Goal: Task Accomplishment & Management: Use online tool/utility

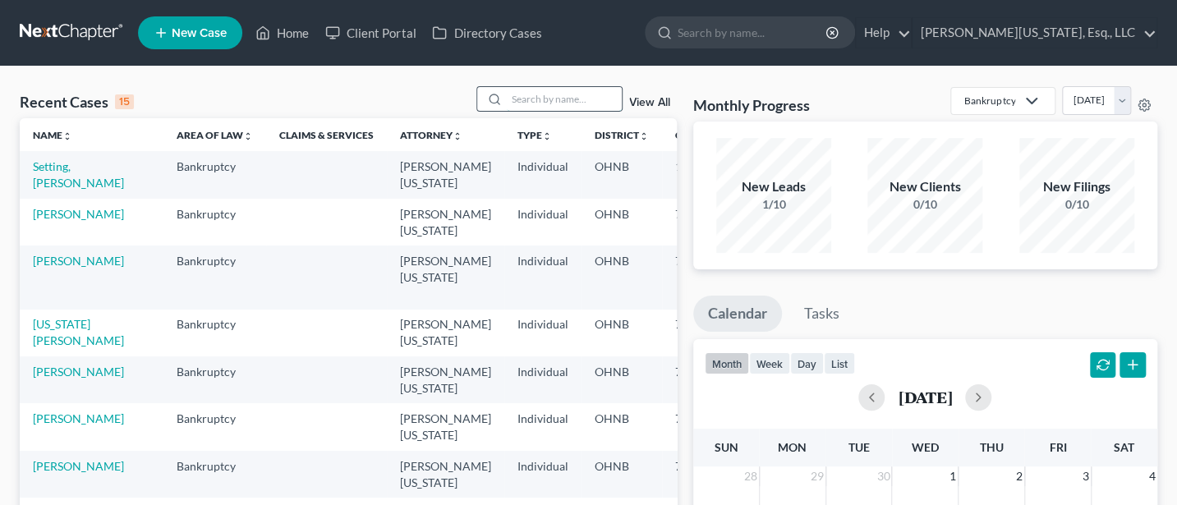
click at [554, 103] on input "search" at bounding box center [564, 99] width 115 height 24
type input "[PERSON_NAME]"
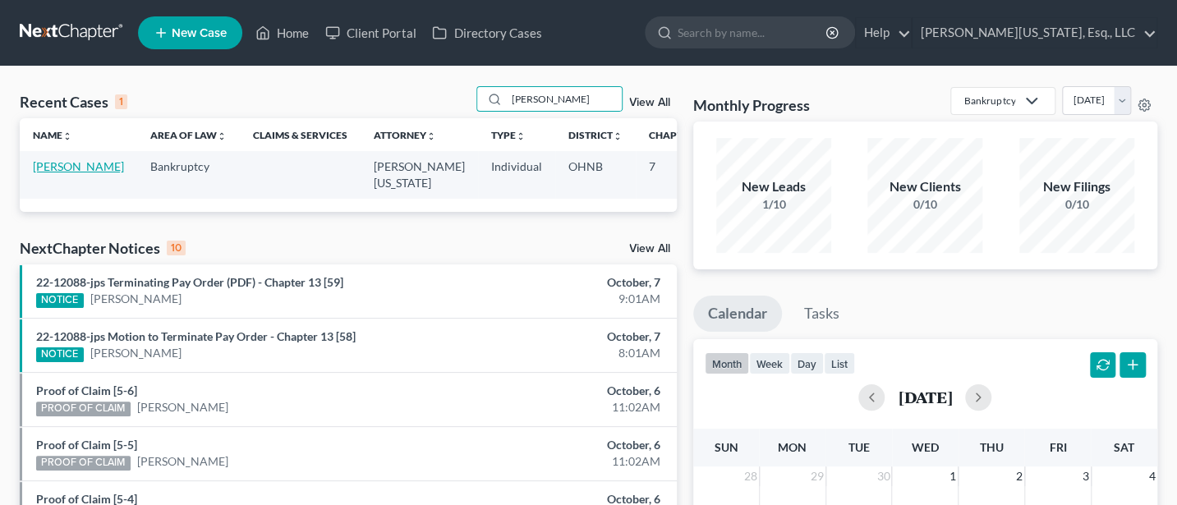
click at [49, 170] on link "[PERSON_NAME]" at bounding box center [78, 166] width 91 height 14
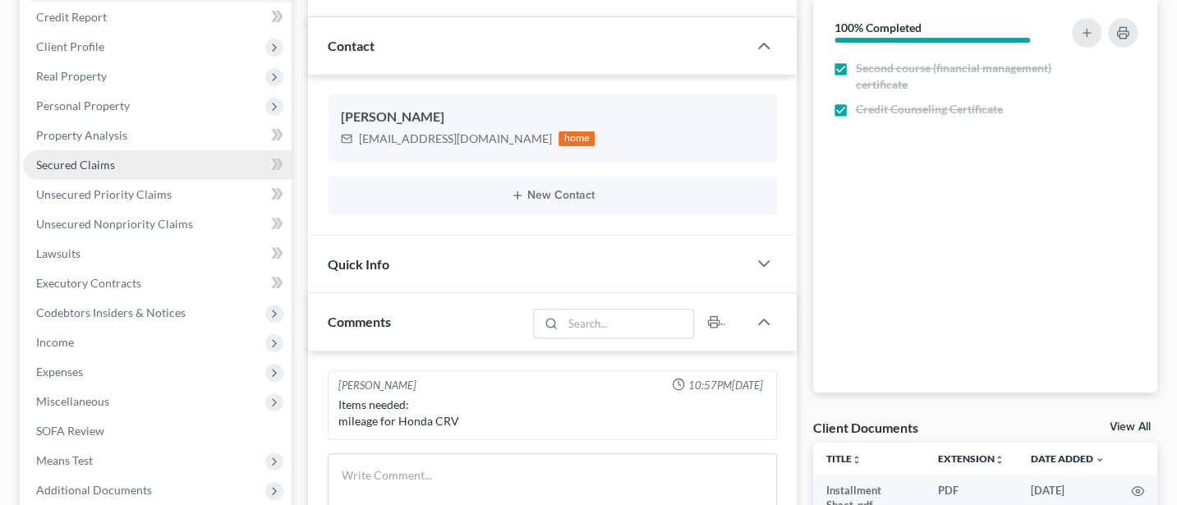
scroll to position [438, 0]
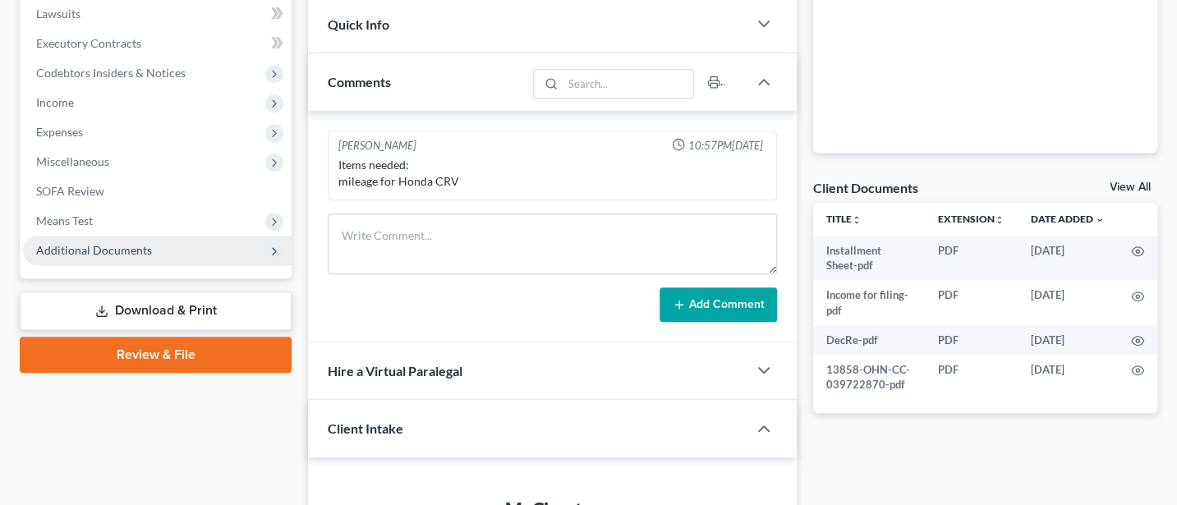
click at [91, 250] on span "Additional Documents" at bounding box center [94, 250] width 116 height 14
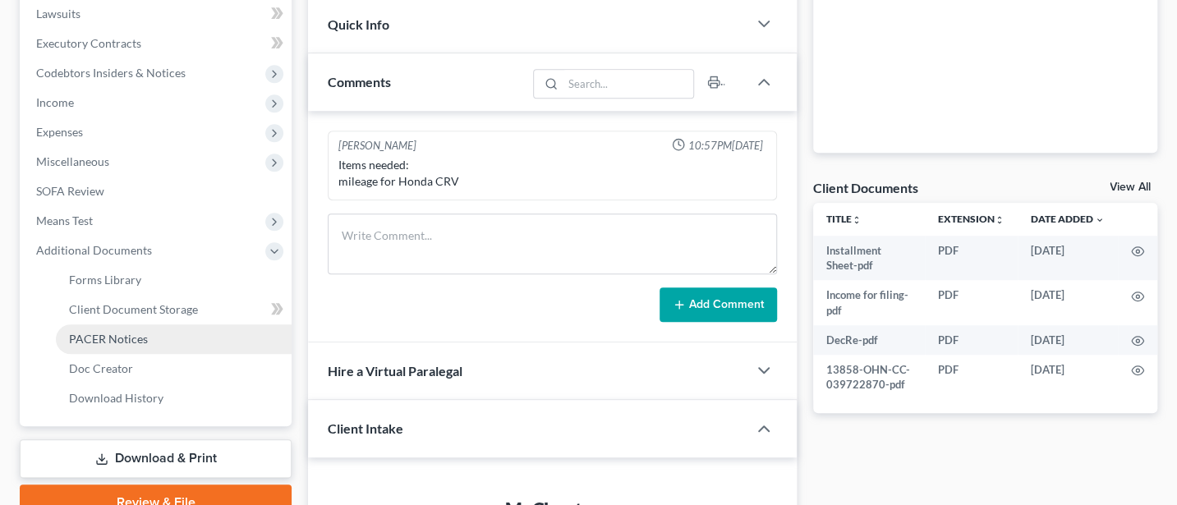
click at [134, 334] on span "PACER Notices" at bounding box center [108, 339] width 79 height 14
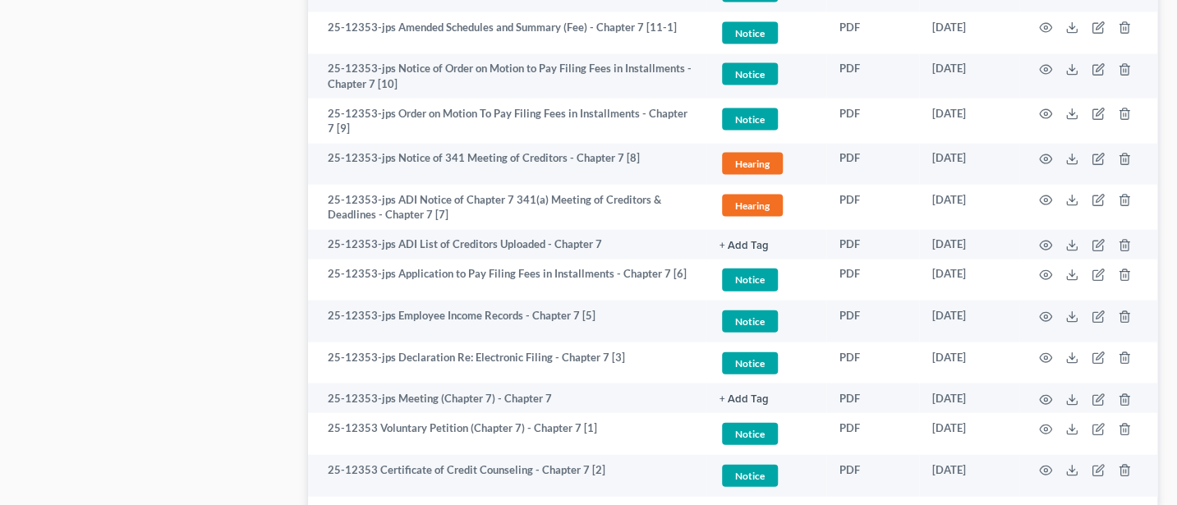
scroll to position [1869, 0]
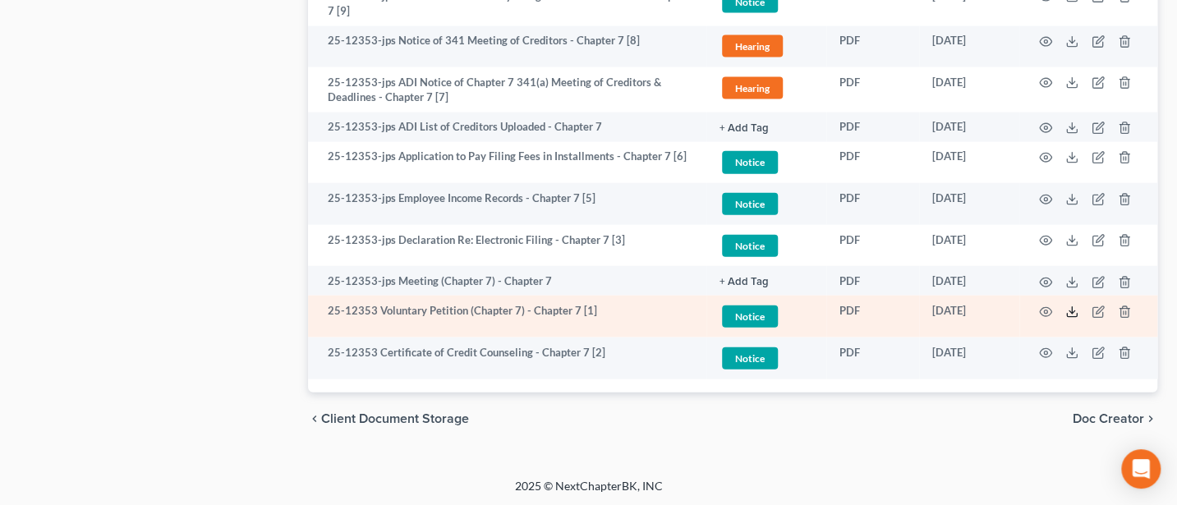
click at [1074, 310] on icon at bounding box center [1071, 312] width 13 height 13
